Goal: Task Accomplishment & Management: Manage account settings

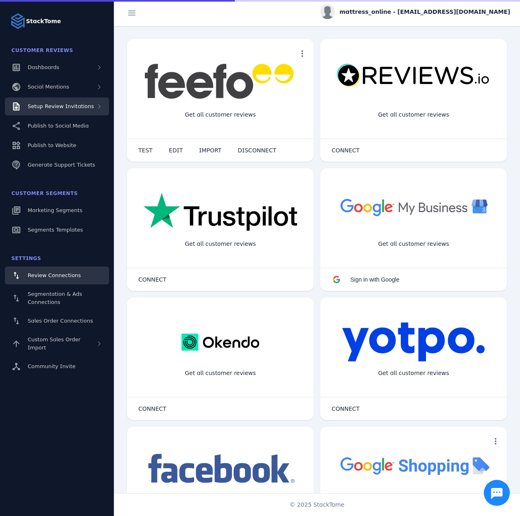
click at [72, 98] on div "Setup Review Invitations" at bounding box center [57, 107] width 104 height 18
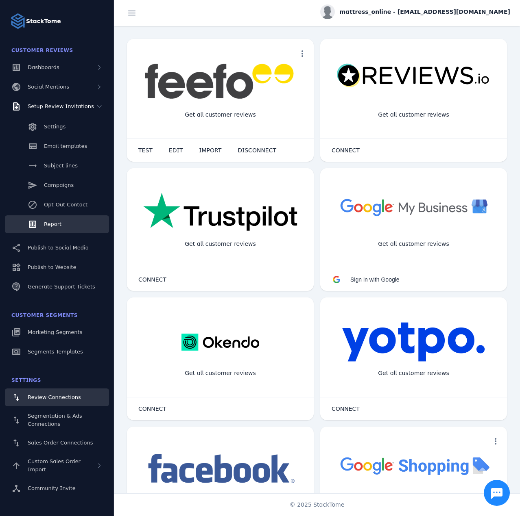
click at [51, 224] on span "Report" at bounding box center [52, 224] width 17 height 6
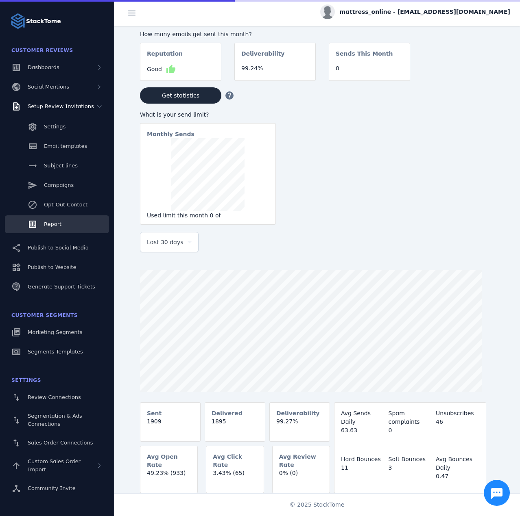
click at [165, 250] on div "Last 30 days" at bounding box center [169, 243] width 45 height 20
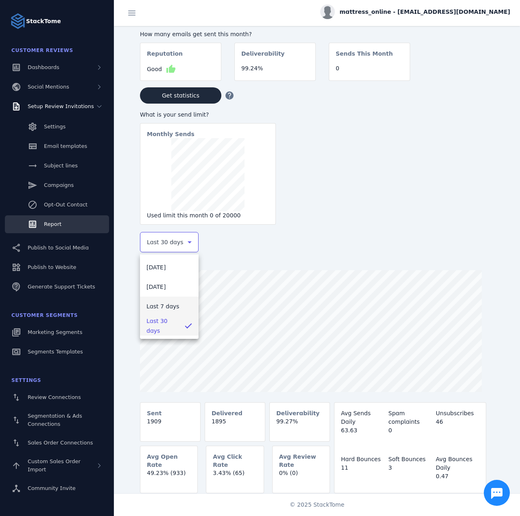
click at [161, 302] on span "Last 7 days" at bounding box center [162, 307] width 33 height 10
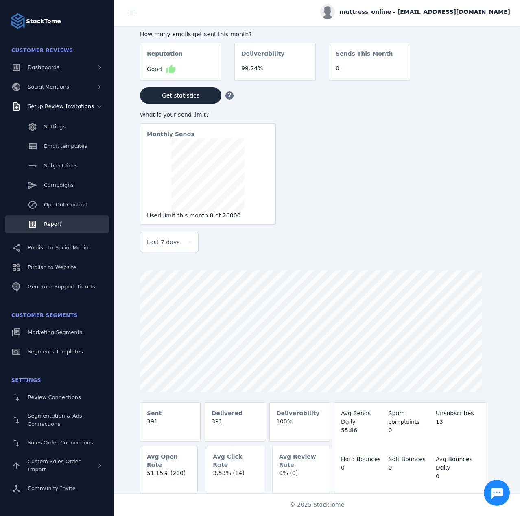
click at [459, 9] on span "mattress_online - [EMAIL_ADDRESS][DOMAIN_NAME]" at bounding box center [424, 12] width 170 height 9
click at [472, 76] on button "Sign out" at bounding box center [480, 79] width 59 height 20
